Goal: Task Accomplishment & Management: Manage account settings

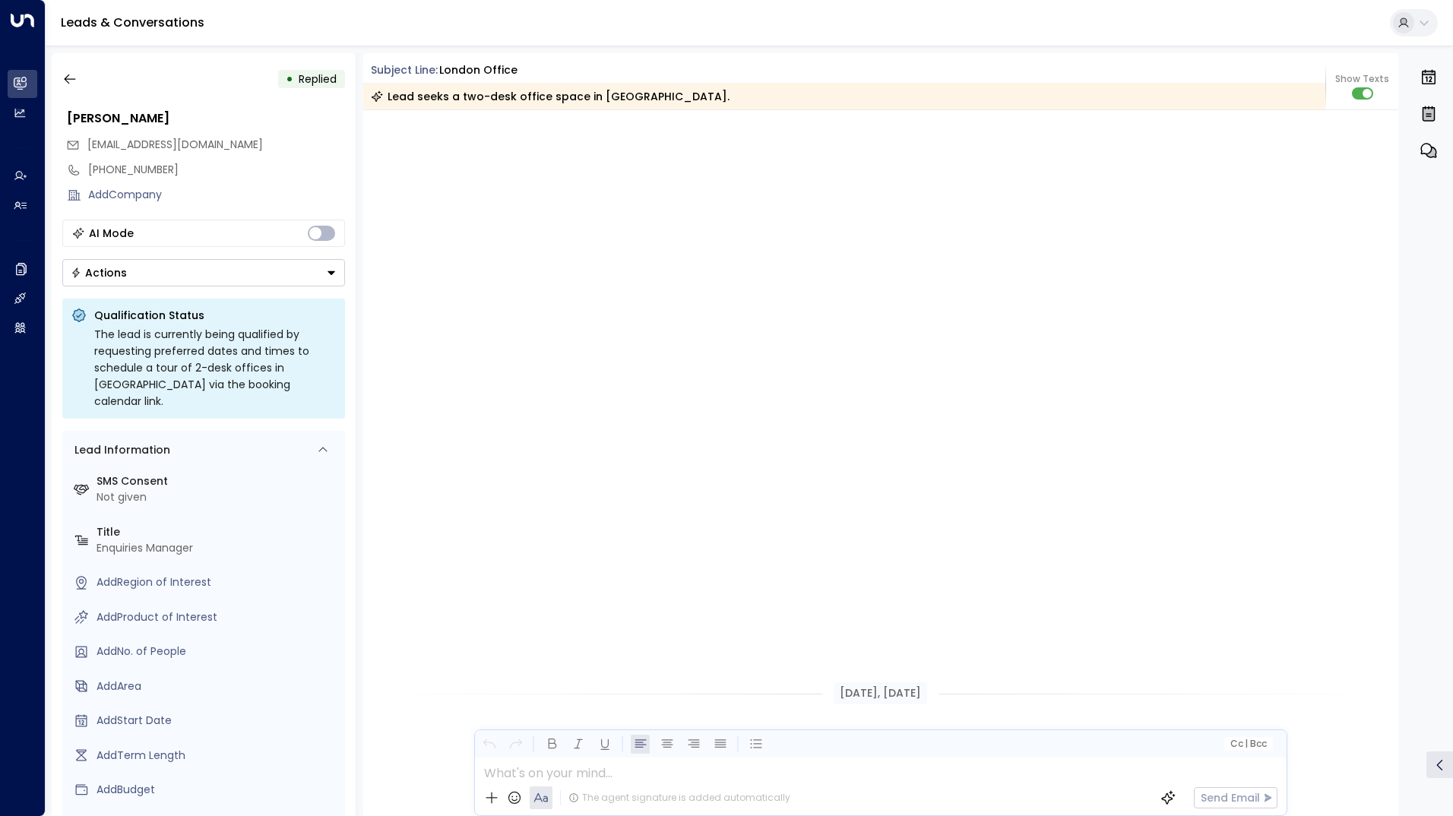
scroll to position [2081, 0]
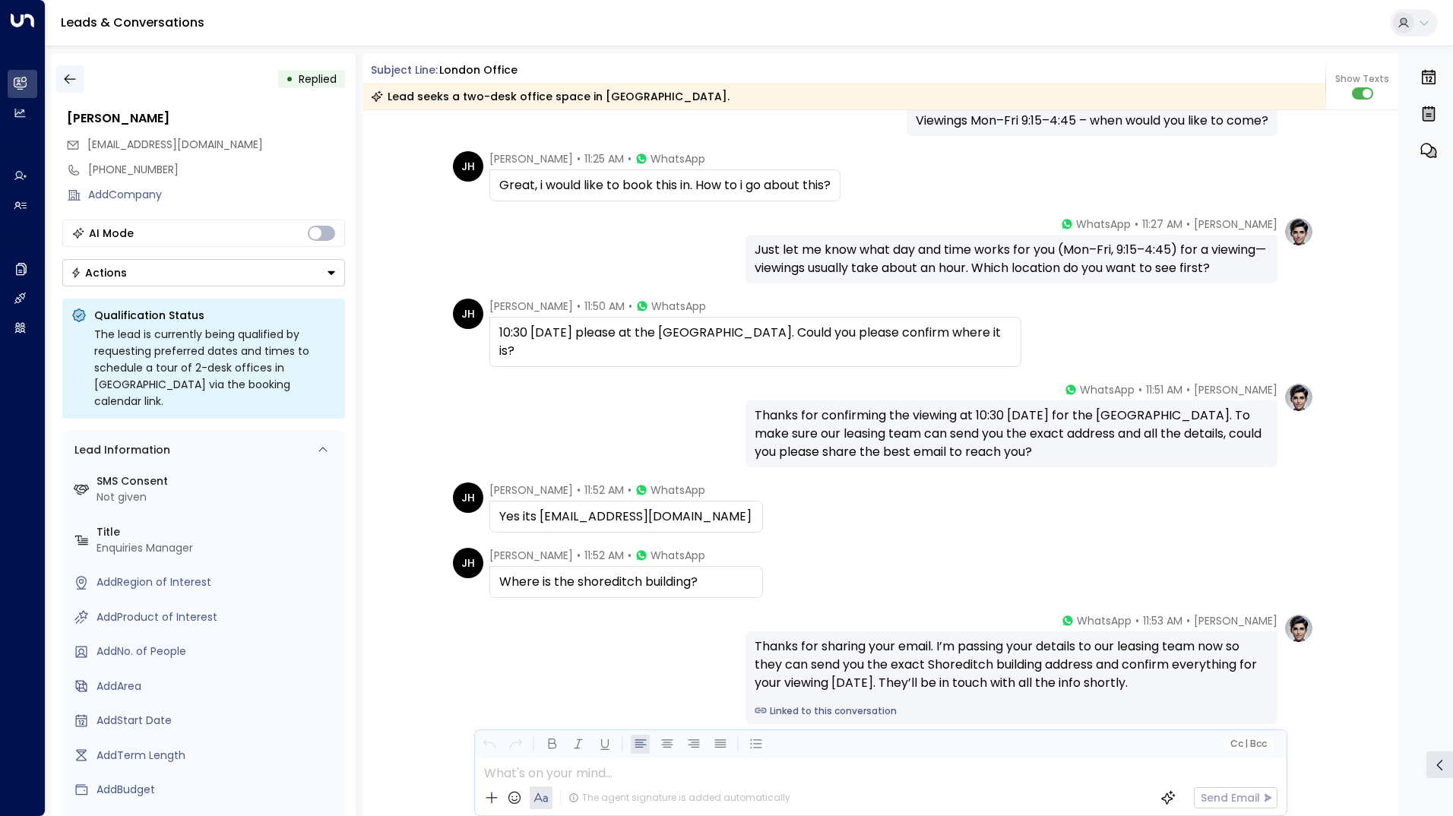
click at [74, 81] on icon "button" at bounding box center [69, 78] width 15 height 15
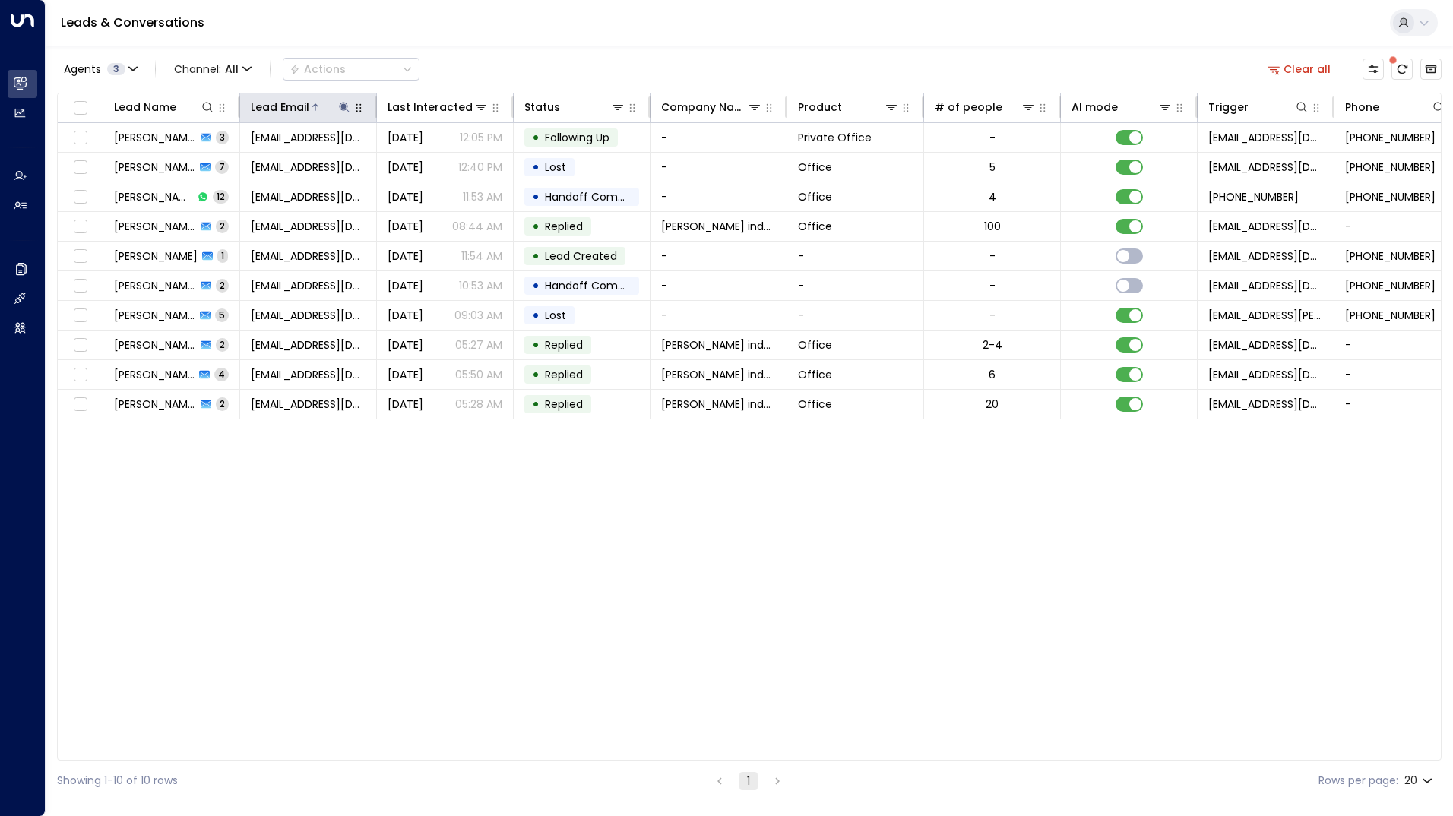
click at [345, 105] on icon at bounding box center [344, 107] width 10 height 10
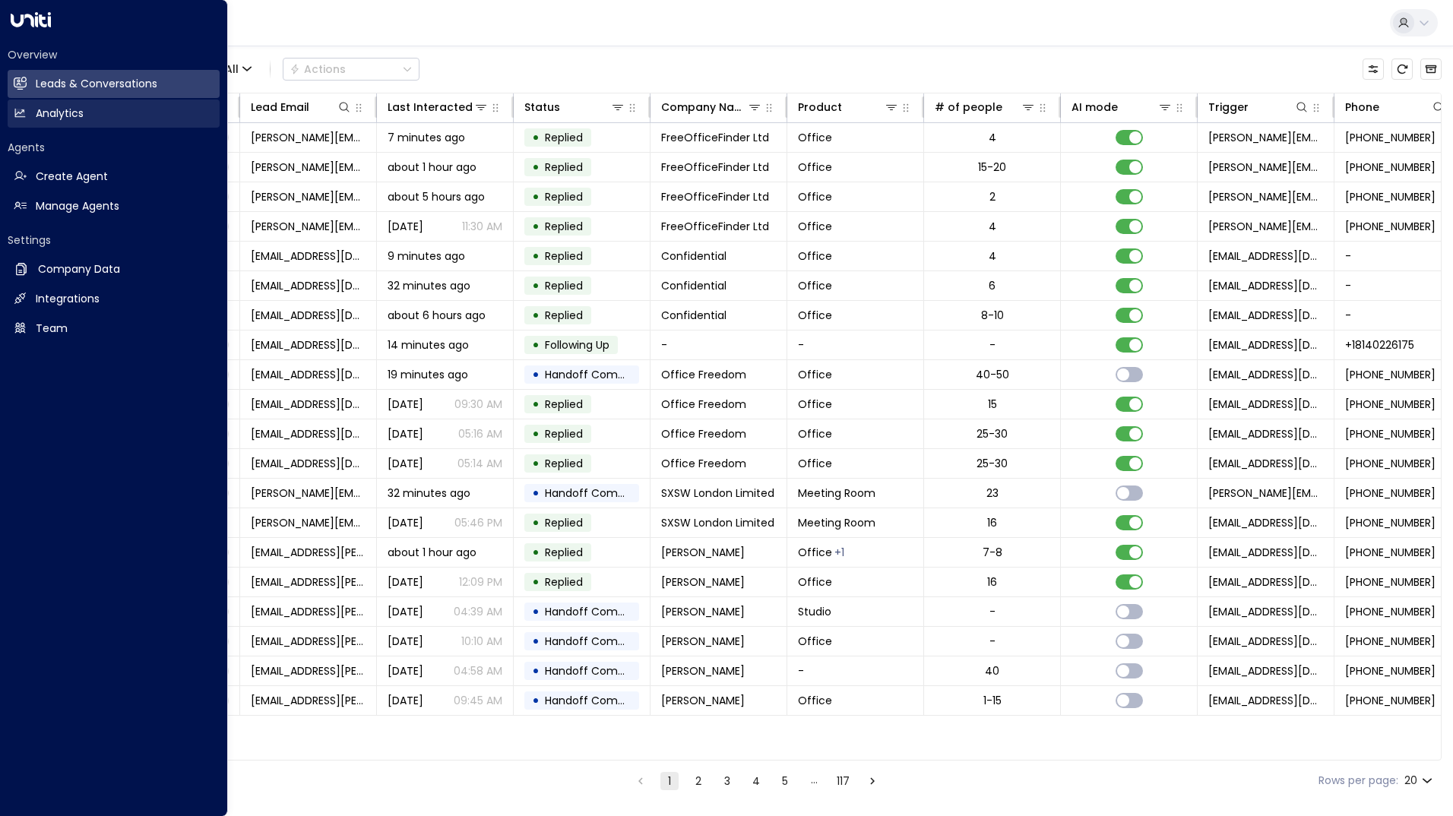
click at [27, 119] on link "Analytics Analytics" at bounding box center [114, 114] width 212 height 28
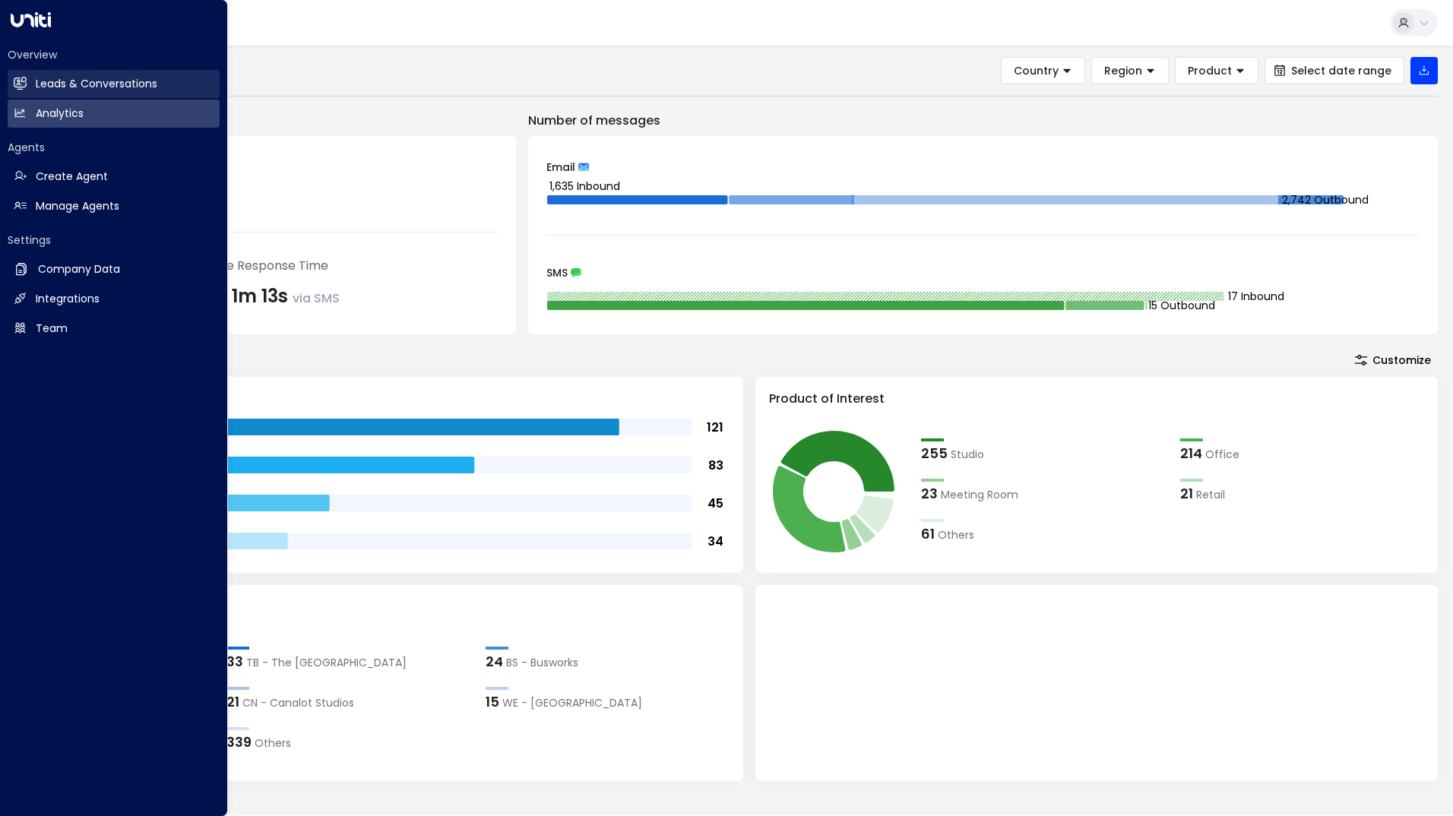
click at [110, 90] on h2 "Leads & Conversations" at bounding box center [97, 84] width 122 height 16
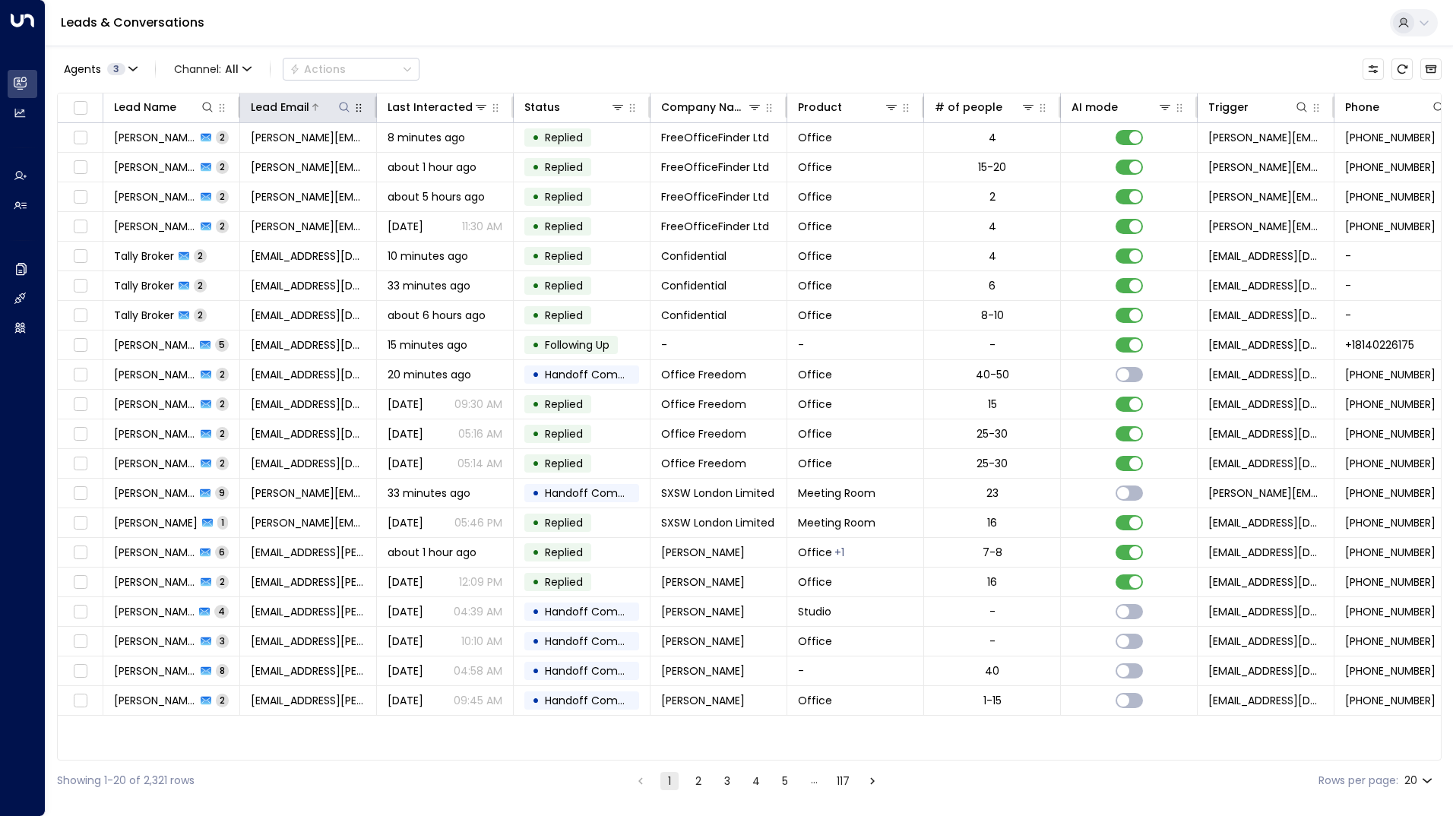
click at [344, 113] on button at bounding box center [344, 107] width 15 height 15
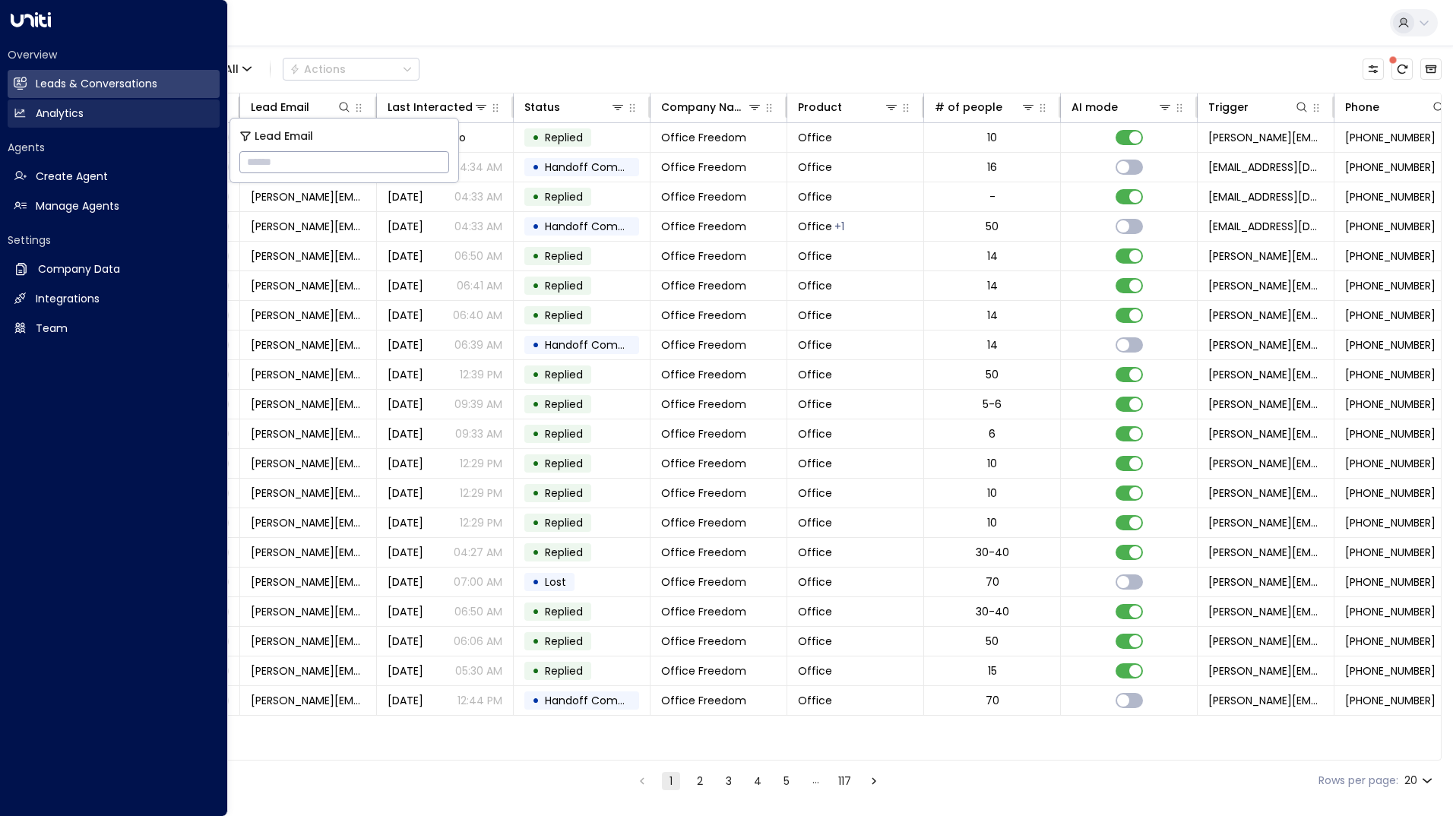
click at [17, 111] on icon at bounding box center [20, 113] width 10 height 8
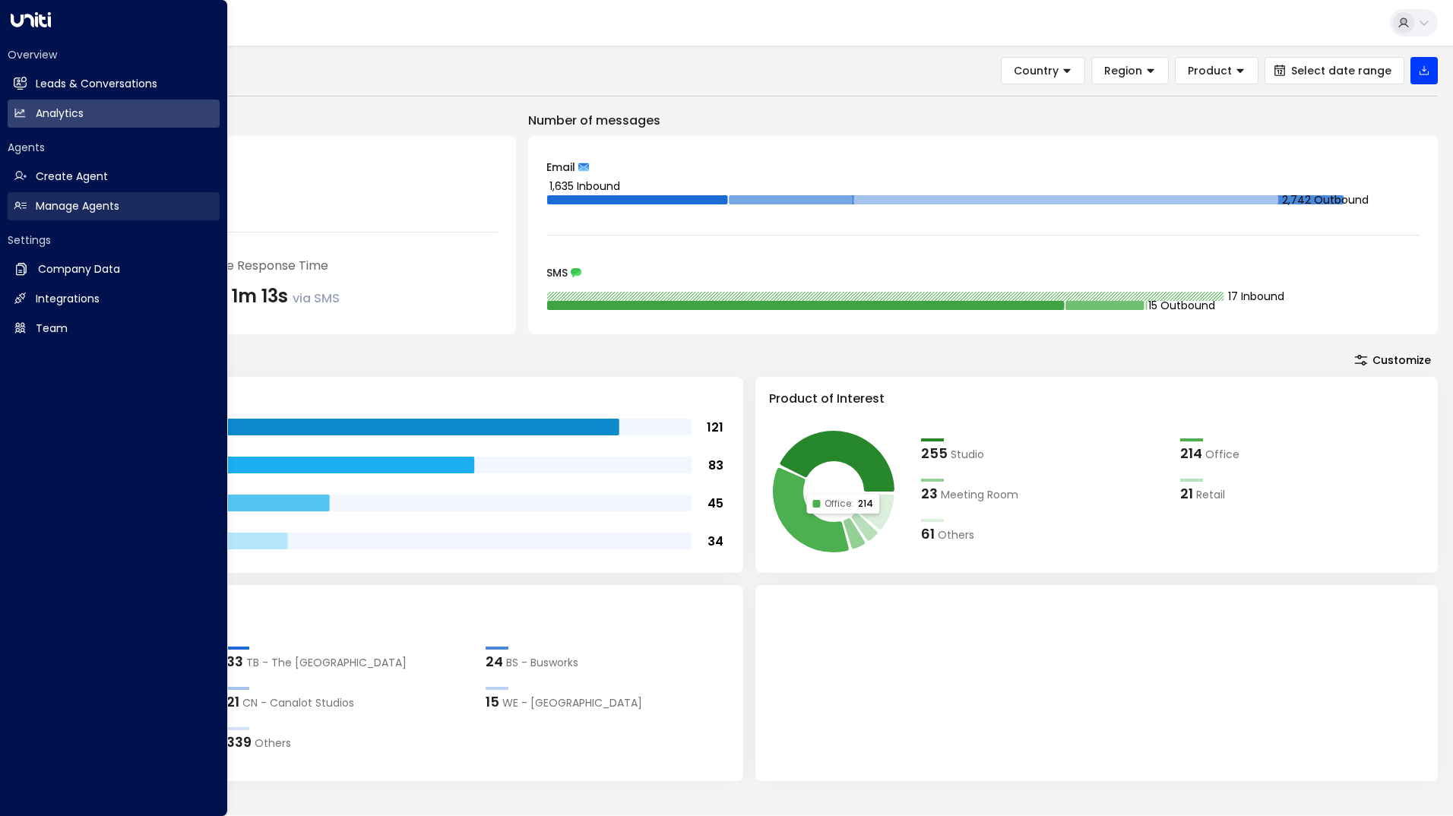
click at [81, 197] on link "Manage Agents Manage Agents" at bounding box center [114, 206] width 212 height 28
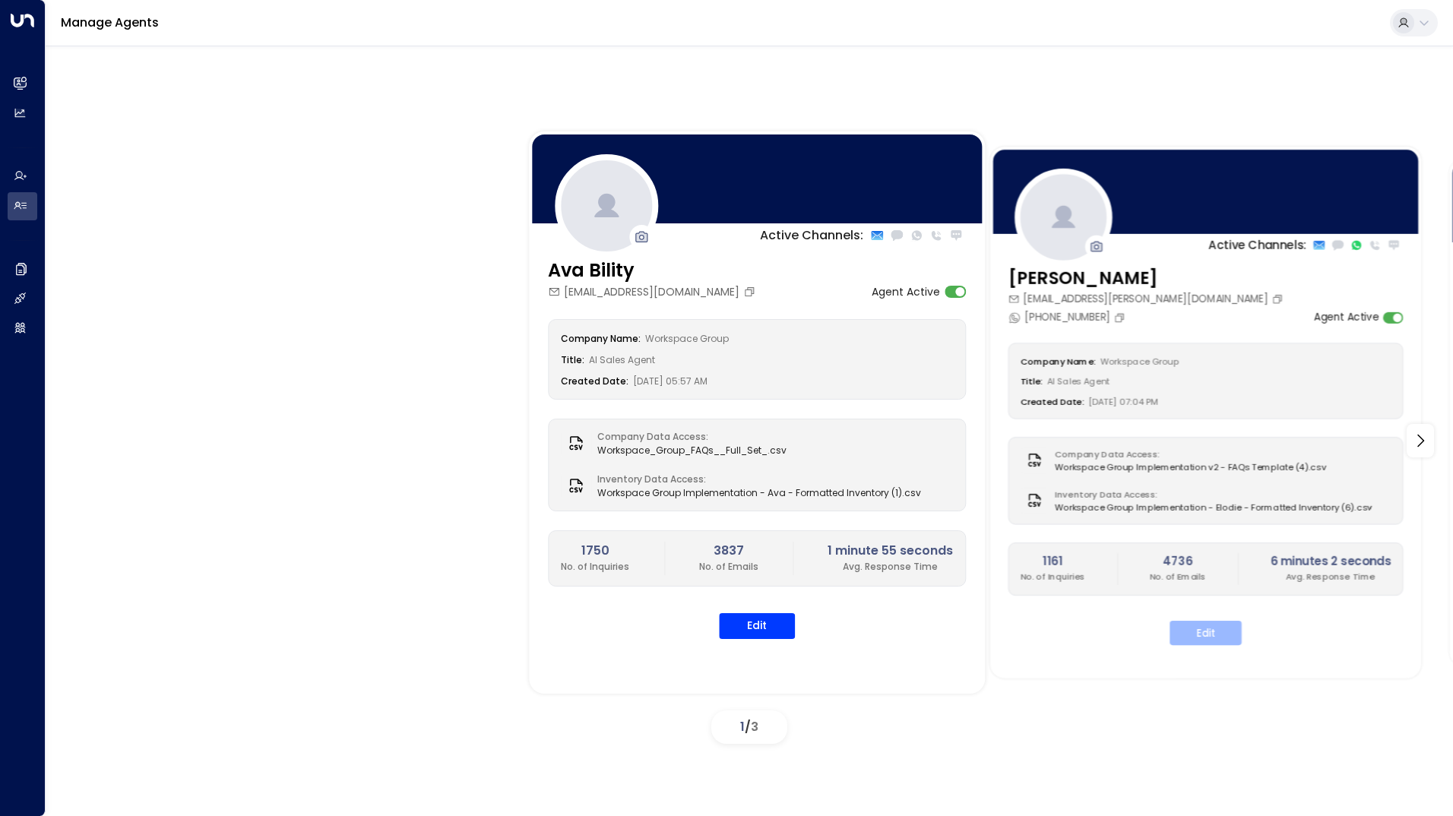
click at [1206, 634] on button "Edit" at bounding box center [1206, 633] width 72 height 24
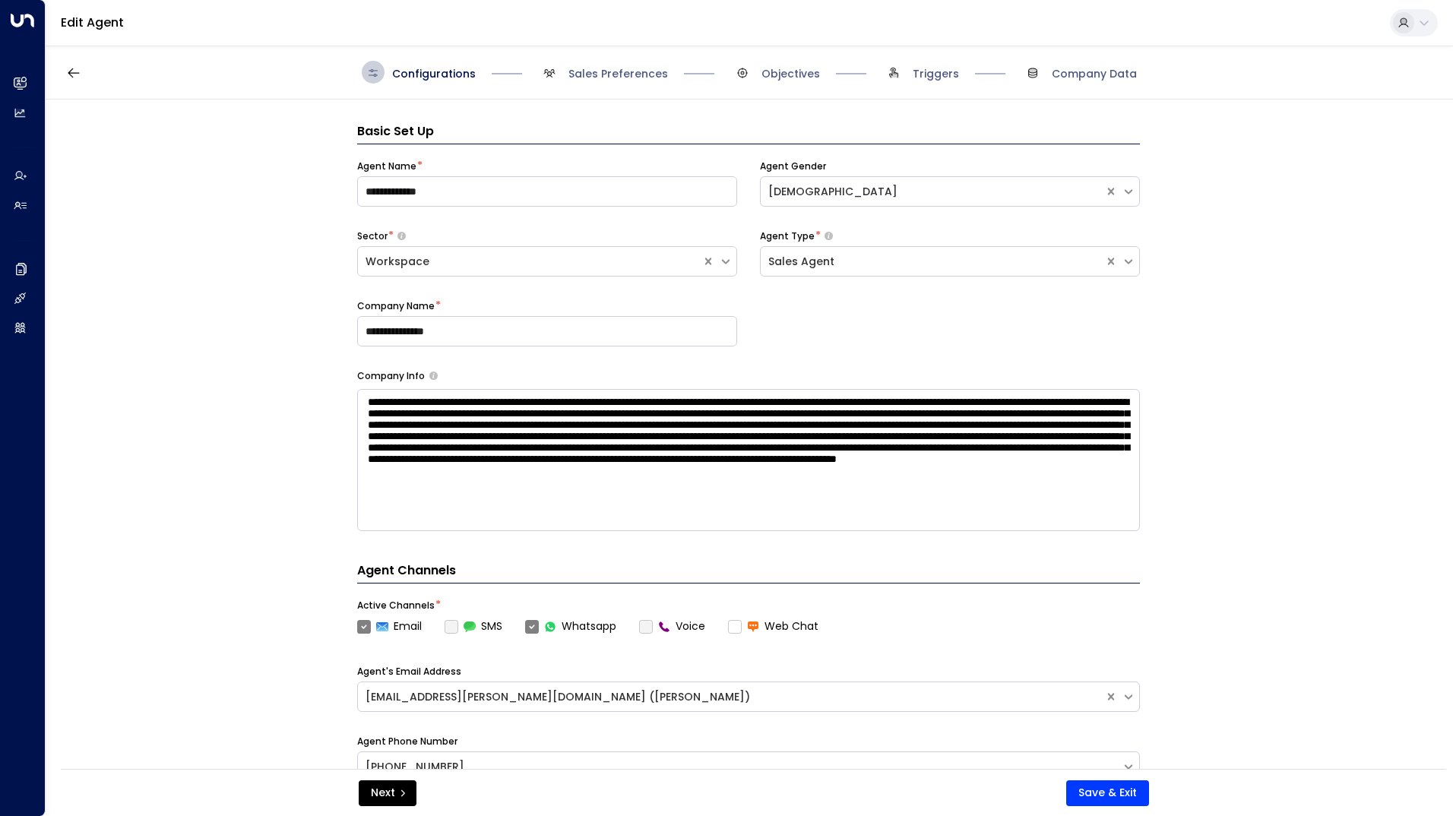
scroll to position [432, 0]
